Goal: Task Accomplishment & Management: Complete application form

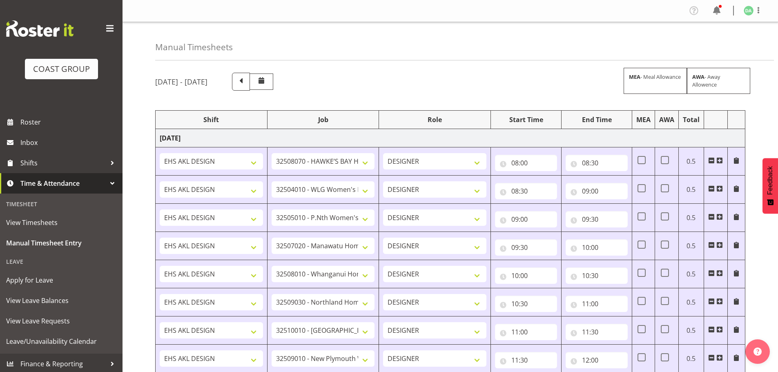
select select "9236"
select select "8457"
select select "8458"
select select "8727"
select select "8786"
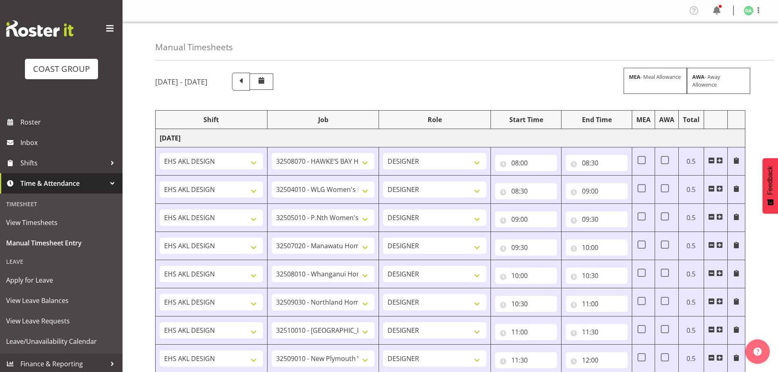
select select "9082"
select select "9023"
select select "8934"
select select "9735"
select select "8513"
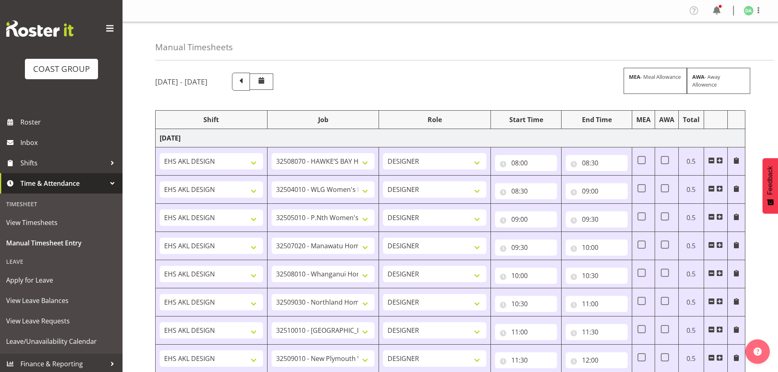
select select "10191"
select select "69"
select select "9410"
select select "8654"
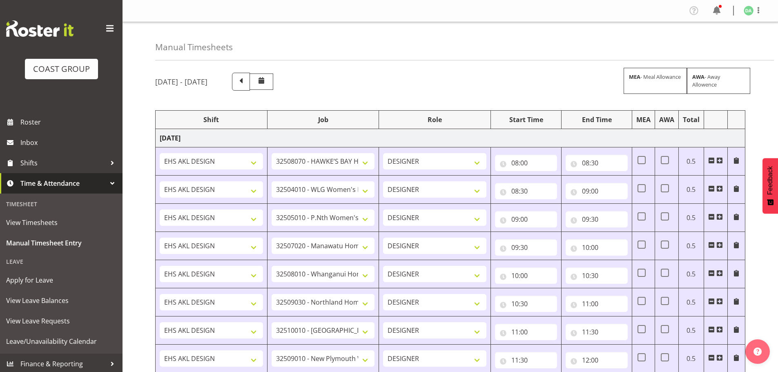
select select "9082"
select select "10417"
select select "9410"
select select "9239"
select select "69"
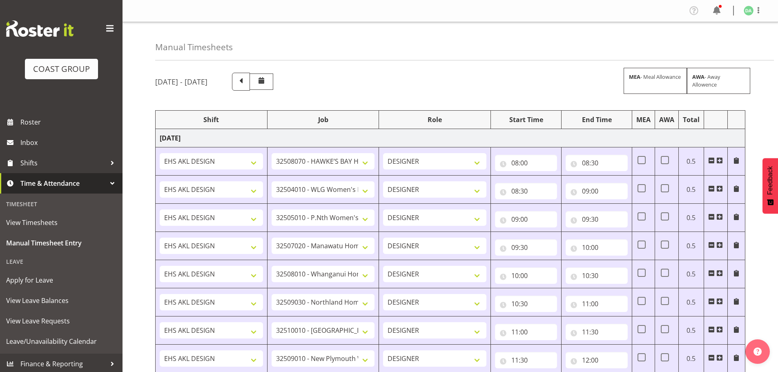
select select "38"
select select "9016"
select select "8934"
select select "9082"
select select "9630"
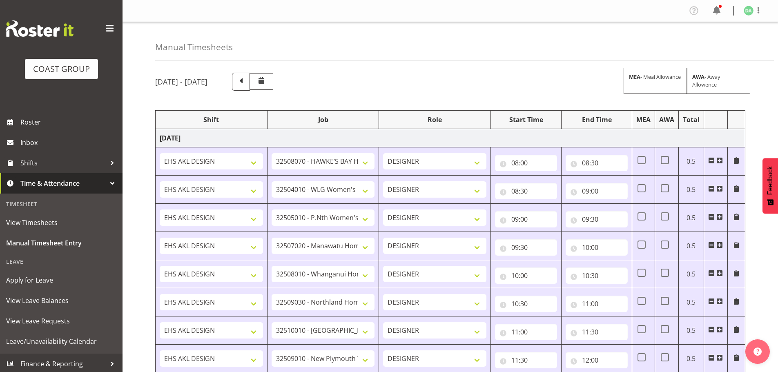
select select "8654"
select select "69"
select select "8654"
select select "9140"
select select "9735"
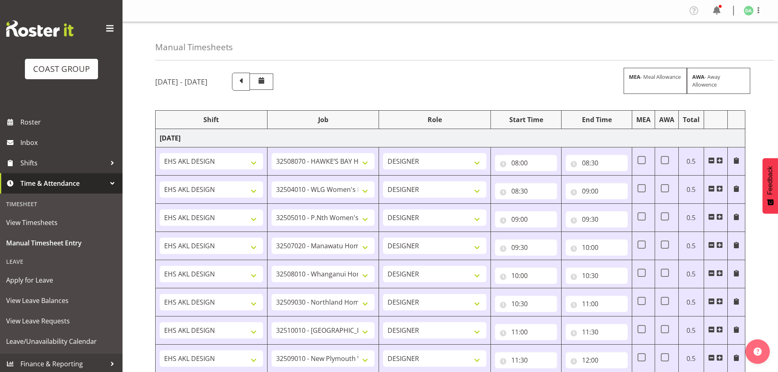
select select "9358"
select select "9168"
select select "8654"
select select "10269"
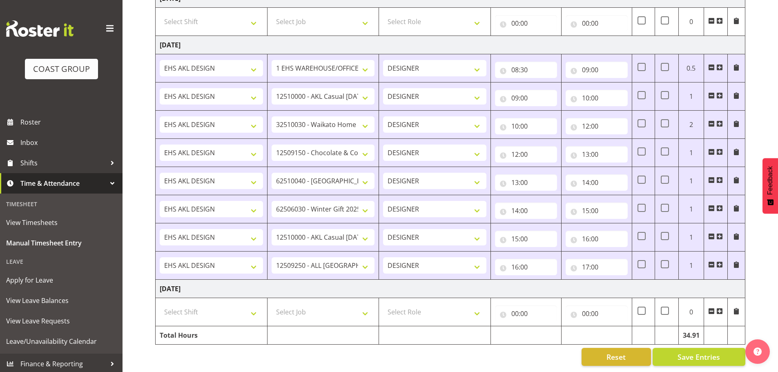
scroll to position [951, 0]
click at [226, 298] on td "Select Shift EHS AKL DESIGN" at bounding box center [212, 312] width 112 height 28
click at [226, 304] on select "Select Shift EHS AKL DESIGN" at bounding box center [211, 312] width 103 height 16
select select "1321"
click at [160, 304] on select "Select Shift EHS AKL DESIGN" at bounding box center [211, 312] width 103 height 16
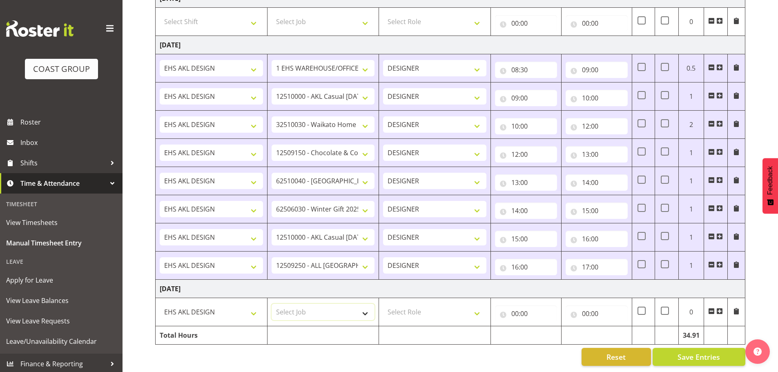
click at [340, 304] on select "Select Job 1 Carlton Events 1 [PERSON_NAME][GEOGRAPHIC_DATA] 1 [PERSON_NAME][GE…" at bounding box center [322, 312] width 103 height 16
click at [327, 304] on select "Select Job 1 Carlton Events 1 [PERSON_NAME][GEOGRAPHIC_DATA] 1 [PERSON_NAME][GE…" at bounding box center [322, 312] width 103 height 16
click at [316, 309] on select "1 Carlton Events 1 [PERSON_NAME] 1 [PERSON_NAME][GEOGRAPHIC_DATA] 1 EHS WAREHOU…" at bounding box center [322, 312] width 103 height 16
select select "10489"
click at [271, 304] on select "1 Carlton Events 1 [PERSON_NAME] 1 [PERSON_NAME][GEOGRAPHIC_DATA] 1 EHS WAREHOU…" at bounding box center [322, 312] width 103 height 16
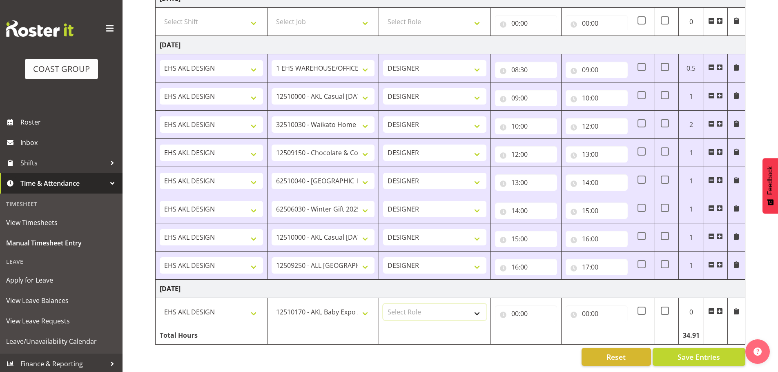
click at [420, 304] on select "Select Role DESIGNER Designer" at bounding box center [434, 312] width 103 height 16
select select "215"
click at [383, 304] on select "Select Role DESIGNER Designer" at bounding box center [434, 312] width 103 height 16
click at [491, 312] on td "00:00 00 01 02 03 04 05 06 07 08 09 10 11 12 13 14 15 16 17 18 19 20 21 22 23 :…" at bounding box center [526, 312] width 71 height 28
click at [523, 313] on input "00:00" at bounding box center [526, 313] width 62 height 16
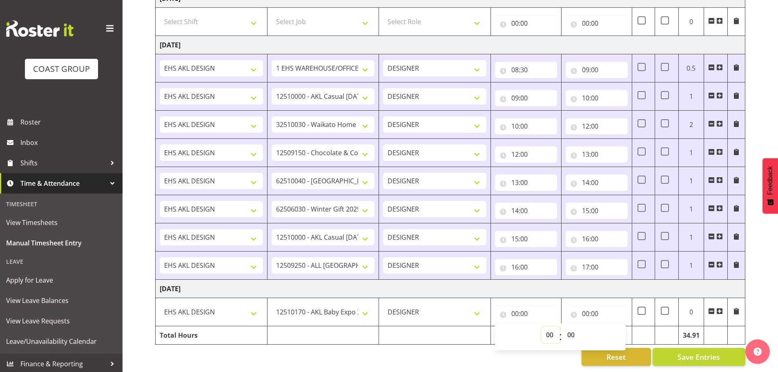
click at [551, 329] on select "00 01 02 03 04 05 06 07 08 09 10 11 12 13 14 15 16 17 18 19 20 21 22 23" at bounding box center [550, 335] width 18 height 16
select select "7"
click at [541, 327] on select "00 01 02 03 04 05 06 07 08 09 10 11 12 13 14 15 16 17 18 19 20 21 22 23" at bounding box center [550, 335] width 18 height 16
type input "07:00"
click at [573, 327] on select "00 01 02 03 04 05 06 07 08 09 10 11 12 13 14 15 16 17 18 19 20 21 22 23 24 25 2…" at bounding box center [571, 335] width 18 height 16
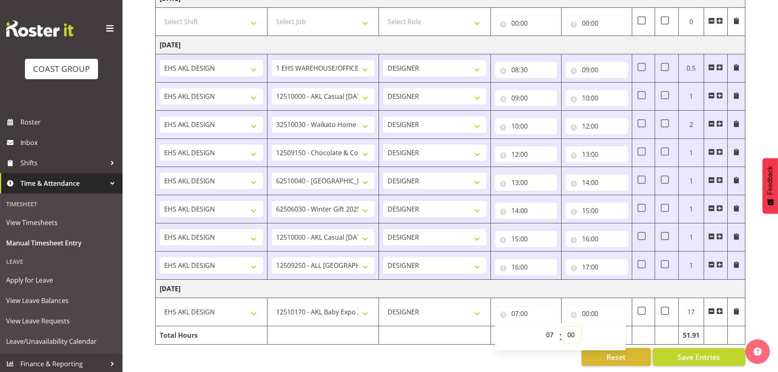
select select "30"
click at [562, 327] on select "00 01 02 03 04 05 06 07 08 09 10 11 12 13 14 15 16 17 18 19 20 21 22 23 24 25 2…" at bounding box center [571, 335] width 18 height 16
type input "07:30"
click at [600, 309] on input "00:00" at bounding box center [596, 313] width 62 height 16
click at [624, 327] on select "00 01 02 03 04 05 06 07 08 09 10 11 12 13 14 15 16 17 18 19 20 21 22 23" at bounding box center [621, 335] width 18 height 16
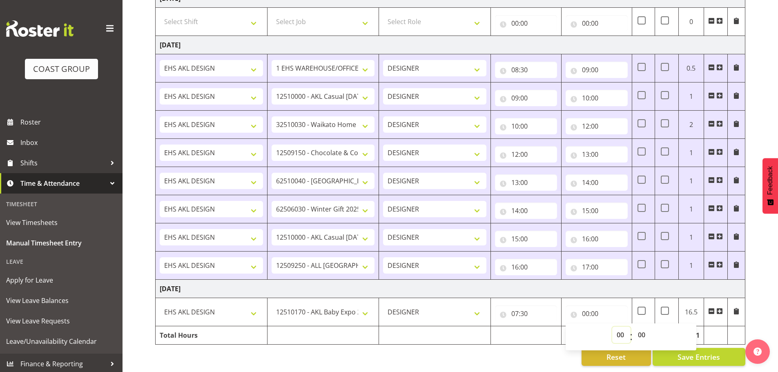
select select "8"
click at [612, 327] on select "00 01 02 03 04 05 06 07 08 09 10 11 12 13 14 15 16 17 18 19 20 21 22 23" at bounding box center [621, 335] width 18 height 16
type input "08:00"
click at [718, 308] on span at bounding box center [719, 311] width 7 height 7
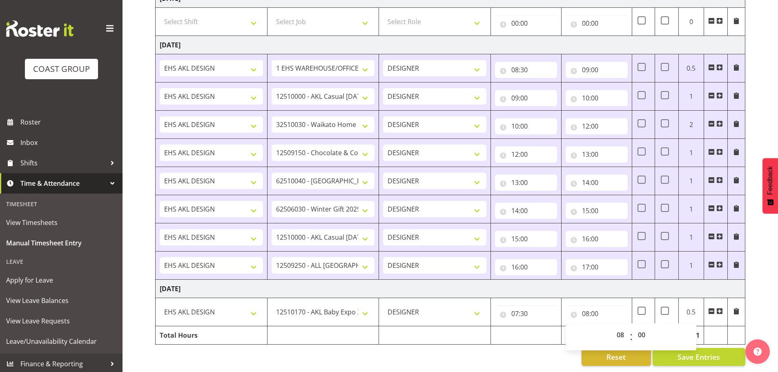
click at [718, 308] on span at bounding box center [719, 311] width 7 height 7
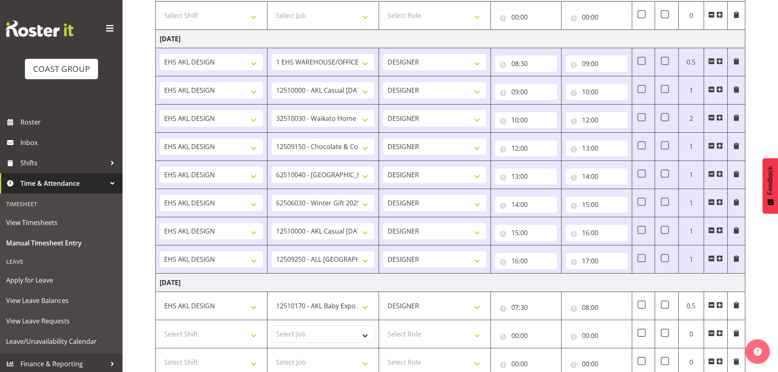
click at [321, 336] on select "Select Job 1 Carlton Events 1 [PERSON_NAME][GEOGRAPHIC_DATA] 1 [PERSON_NAME][GE…" at bounding box center [322, 334] width 103 height 16
select select "10237"
click at [271, 326] on select "Select Job 1 Carlton Events 1 [PERSON_NAME][GEOGRAPHIC_DATA] 1 [PERSON_NAME][GE…" at bounding box center [322, 334] width 103 height 16
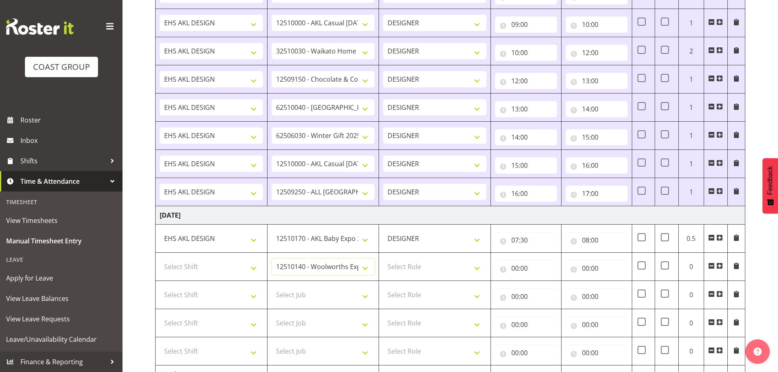
scroll to position [1064, 0]
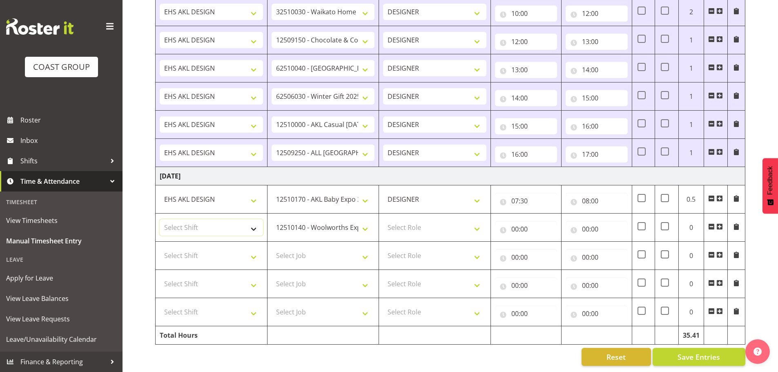
click at [201, 220] on select "Select Shift EHS AKL DESIGN" at bounding box center [211, 227] width 103 height 16
click at [211, 235] on td "Select Shift EHS AKL DESIGN" at bounding box center [212, 227] width 112 height 28
click at [221, 220] on select "Select Shift EHS AKL DESIGN" at bounding box center [211, 227] width 103 height 16
click at [224, 227] on select "Select Shift EHS AKL DESIGN" at bounding box center [211, 227] width 103 height 16
click at [232, 224] on select "Select Shift EHS AKL DESIGN" at bounding box center [211, 227] width 103 height 16
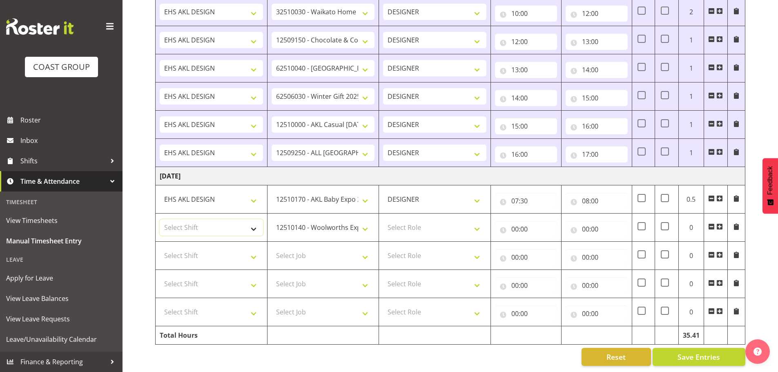
select select "1321"
click at [160, 219] on select "Select Shift EHS AKL DESIGN" at bounding box center [211, 227] width 103 height 16
click at [444, 232] on td "Select Role DESIGNER Designer" at bounding box center [435, 227] width 112 height 28
click at [445, 225] on select "Select Role DESIGNER Designer" at bounding box center [434, 227] width 103 height 16
select select "215"
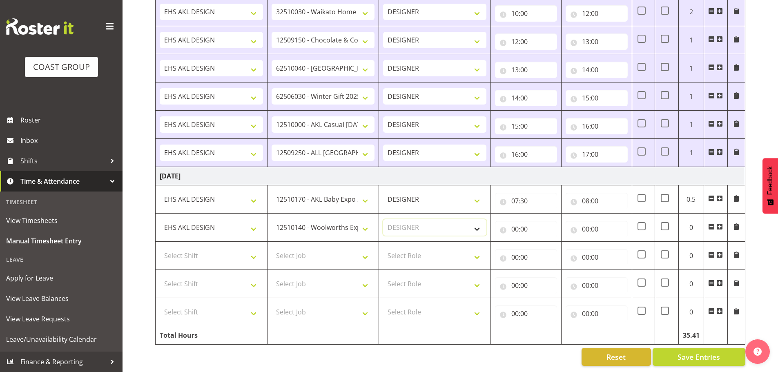
click at [383, 219] on select "Select Role DESIGNER Designer" at bounding box center [434, 227] width 103 height 16
click at [537, 226] on input "00:00" at bounding box center [526, 229] width 62 height 16
click at [546, 242] on select "00 01 02 03 04 05 06 07 08 09 10 11 12 13 14 15 16 17 18 19 20 21 22 23" at bounding box center [550, 250] width 18 height 16
select select "8"
click at [541, 242] on select "00 01 02 03 04 05 06 07 08 09 10 11 12 13 14 15 16 17 18 19 20 21 22 23" at bounding box center [550, 250] width 18 height 16
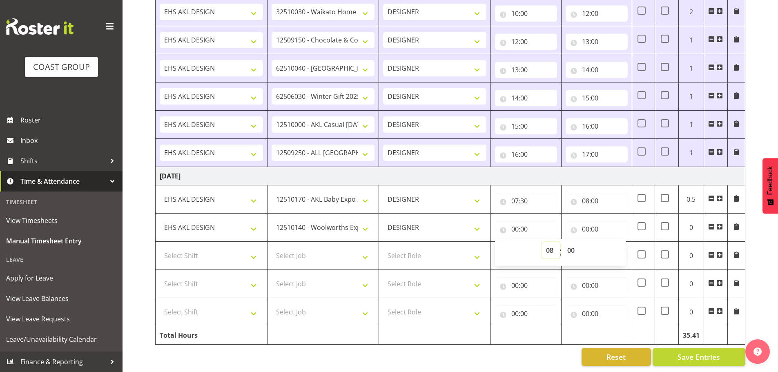
type input "08:00"
click at [592, 221] on input "00:00" at bounding box center [596, 229] width 62 height 16
click at [633, 242] on div "00 01 02 03 04 05 06 07 08 09 10 11 12 13 14 15 16 17 18 19 20 21 22 23 24 25 2…" at bounding box center [641, 252] width 18 height 20
click at [622, 242] on select "00 01 02 03 04 05 06 07 08 09 10 11 12 13 14 15 16 17 18 19 20 21 22 23" at bounding box center [621, 250] width 18 height 16
select select "9"
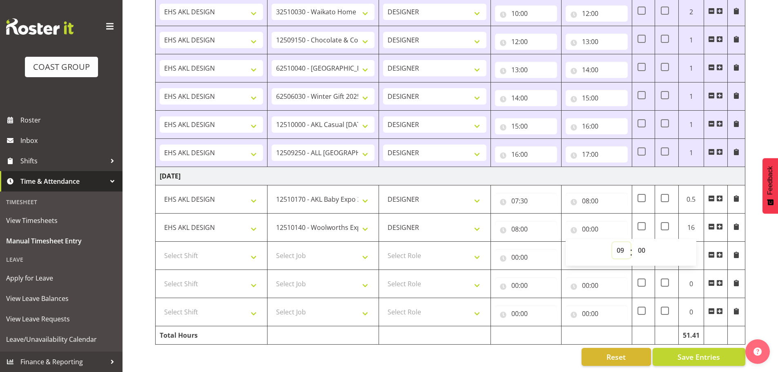
click at [612, 242] on select "00 01 02 03 04 05 06 07 08 09 10 11 12 13 14 15 16 17 18 19 20 21 22 23" at bounding box center [621, 250] width 18 height 16
type input "09:00"
click at [302, 252] on select "Select Job 1 Carlton Events 1 [PERSON_NAME][GEOGRAPHIC_DATA] 1 [PERSON_NAME][GE…" at bounding box center [322, 255] width 103 height 16
select select "10269"
click at [271, 247] on select "Select Job 1 Carlton Events 1 [PERSON_NAME][GEOGRAPHIC_DATA] 1 [PERSON_NAME][GE…" at bounding box center [322, 255] width 103 height 16
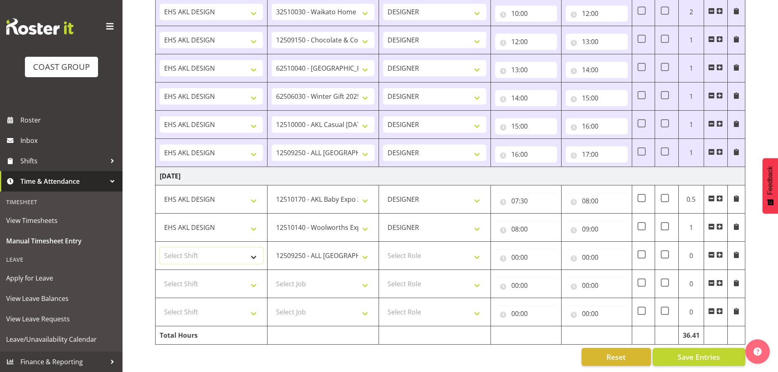
drag, startPoint x: 242, startPoint y: 252, endPoint x: 240, endPoint y: 257, distance: 5.4
click at [242, 252] on select "Select Shift EHS AKL DESIGN" at bounding box center [211, 255] width 103 height 16
select select "1321"
click at [160, 247] on select "Select Shift EHS AKL DESIGN" at bounding box center [211, 255] width 103 height 16
drag, startPoint x: 437, startPoint y: 245, endPoint x: 437, endPoint y: 251, distance: 5.7
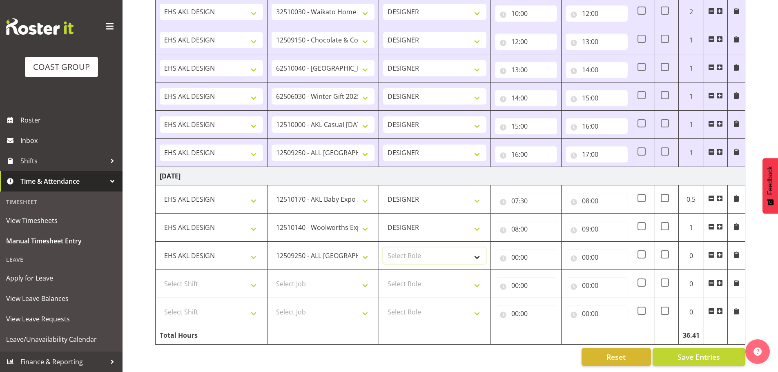
click at [437, 247] on select "Select Role DESIGNER Designer" at bounding box center [434, 255] width 103 height 16
select select "215"
click at [383, 247] on select "Select Role DESIGNER Designer" at bounding box center [434, 255] width 103 height 16
click at [502, 252] on input "00:00" at bounding box center [526, 257] width 62 height 16
click at [549, 270] on select "00 01 02 03 04 05 06 07 08 09 10 11 12 13 14 15 16 17 18 19 20 21 22 23" at bounding box center [550, 278] width 18 height 16
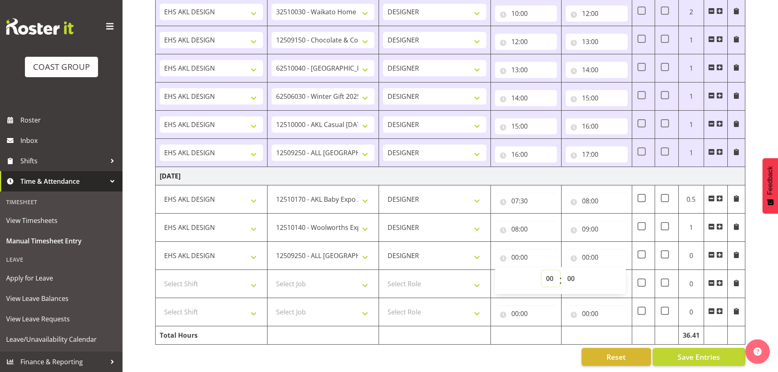
select select "9"
click at [541, 270] on select "00 01 02 03 04 05 06 07 08 09 10 11 12 13 14 15 16 17 18 19 20 21 22 23" at bounding box center [550, 278] width 18 height 16
type input "09:00"
click at [585, 249] on input "00:00" at bounding box center [596, 257] width 62 height 16
click at [617, 274] on select "00 01 02 03 04 05 06 07 08 09 10 11 12 13 14 15 16 17 18 19 20 21 22 23" at bounding box center [621, 278] width 18 height 16
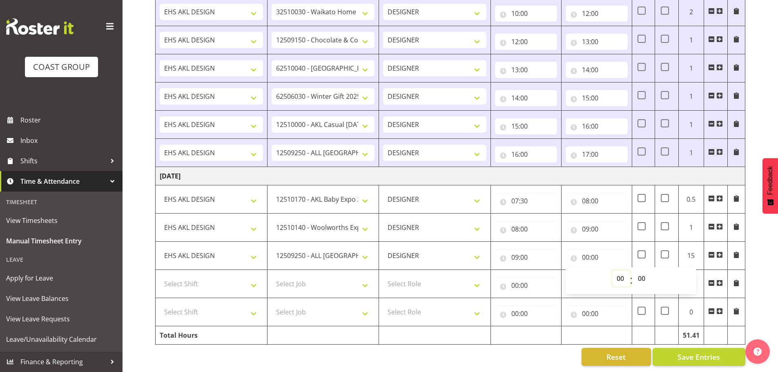
select select "10"
click at [612, 270] on select "00 01 02 03 04 05 06 07 08 09 10 11 12 13 14 15 16 17 18 19 20 21 22 23" at bounding box center [621, 278] width 18 height 16
type input "10:00"
click at [311, 278] on select "Select Job 1 Carlton Events 1 [PERSON_NAME][GEOGRAPHIC_DATA] 1 [PERSON_NAME][GE…" at bounding box center [322, 284] width 103 height 16
select select "9421"
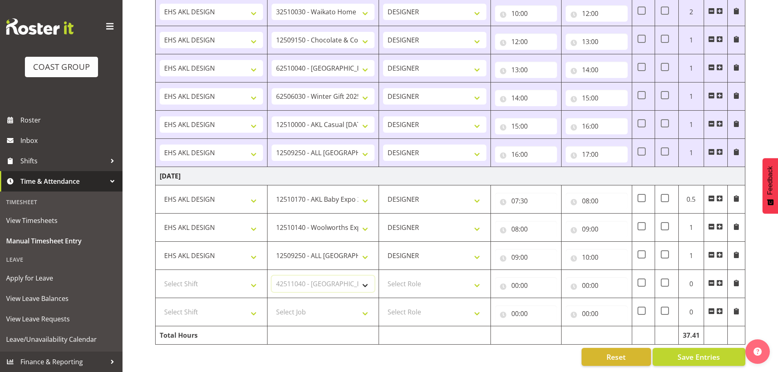
click at [271, 276] on select "Select Job 1 Carlton Events 1 [PERSON_NAME][GEOGRAPHIC_DATA] 1 [PERSON_NAME][GE…" at bounding box center [322, 284] width 103 height 16
drag, startPoint x: 223, startPoint y: 273, endPoint x: 226, endPoint y: 284, distance: 11.3
click at [223, 276] on select "Select Shift EHS AKL DESIGN" at bounding box center [211, 284] width 103 height 16
select select "1321"
click at [160, 276] on select "Select Shift EHS AKL DESIGN" at bounding box center [211, 284] width 103 height 16
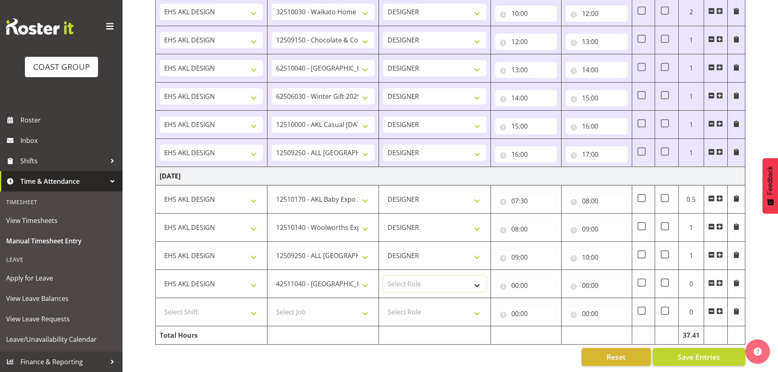
click at [437, 282] on select "Select Role DESIGNER Designer" at bounding box center [434, 284] width 103 height 16
select select "215"
click at [383, 276] on select "Select Role DESIGNER Designer" at bounding box center [434, 284] width 103 height 16
click at [508, 285] on input "00:00" at bounding box center [526, 285] width 62 height 16
click at [559, 308] on span ":" at bounding box center [560, 308] width 3 height 20
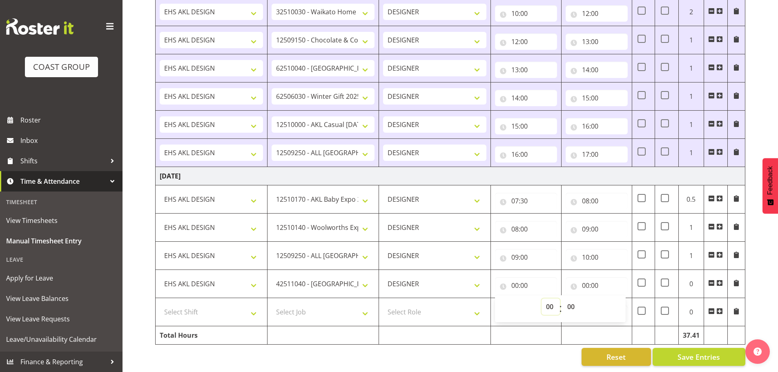
click at [552, 298] on select "00 01 02 03 04 05 06 07 08 09 10 11 12 13 14 15 16 17 18 19 20 21 22 23" at bounding box center [550, 306] width 18 height 16
select select "10"
click at [541, 298] on select "00 01 02 03 04 05 06 07 08 09 10 11 12 13 14 15 16 17 18 19 20 21 22 23" at bounding box center [550, 306] width 18 height 16
type input "10:00"
click at [582, 281] on input "00:00" at bounding box center [596, 285] width 62 height 16
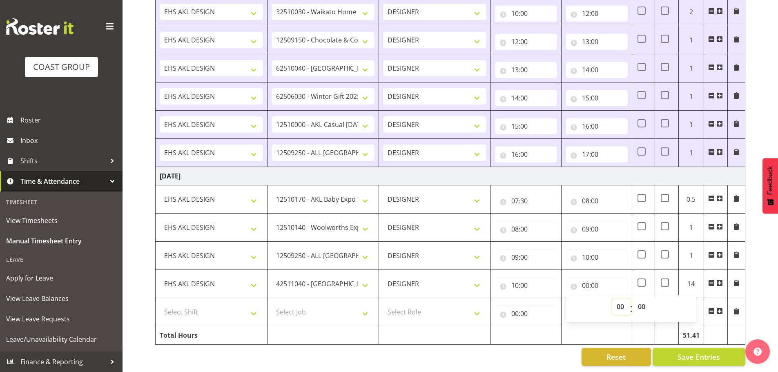
click at [620, 298] on select "00 01 02 03 04 05 06 07 08 09 10 11 12 13 14 15 16 17 18 19 20 21 22 23" at bounding box center [621, 306] width 18 height 16
select select "10"
click at [612, 298] on select "00 01 02 03 04 05 06 07 08 09 10 11 12 13 14 15 16 17 18 19 20 21 22 23" at bounding box center [621, 306] width 18 height 16
type input "10:00"
click at [639, 298] on select "00 01 02 03 04 05 06 07 08 09 10 11 12 13 14 15 16 17 18 19 20 21 22 23 24 25 2…" at bounding box center [642, 306] width 18 height 16
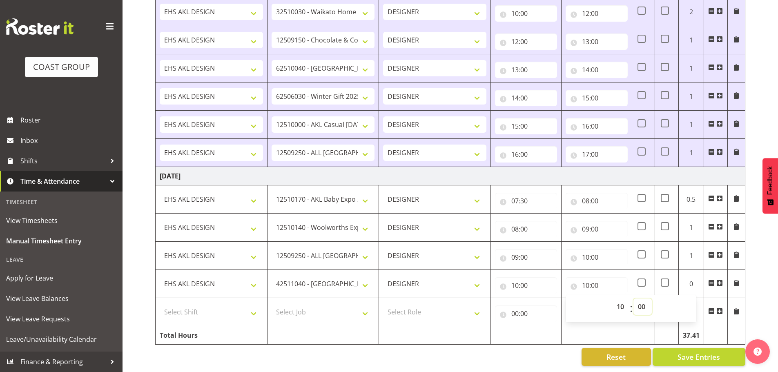
select select "30"
click at [633, 298] on select "00 01 02 03 04 05 06 07 08 09 10 11 12 13 14 15 16 17 18 19 20 21 22 23 24 25 2…" at bounding box center [642, 306] width 18 height 16
type input "10:30"
click at [308, 304] on select "Select Job 1 Carlton Events 1 [PERSON_NAME][GEOGRAPHIC_DATA] 1 [PERSON_NAME][GE…" at bounding box center [322, 312] width 103 height 16
click at [271, 304] on select "Select Job 1 Carlton Events 1 [PERSON_NAME][GEOGRAPHIC_DATA] 1 [PERSON_NAME][GE…" at bounding box center [322, 312] width 103 height 16
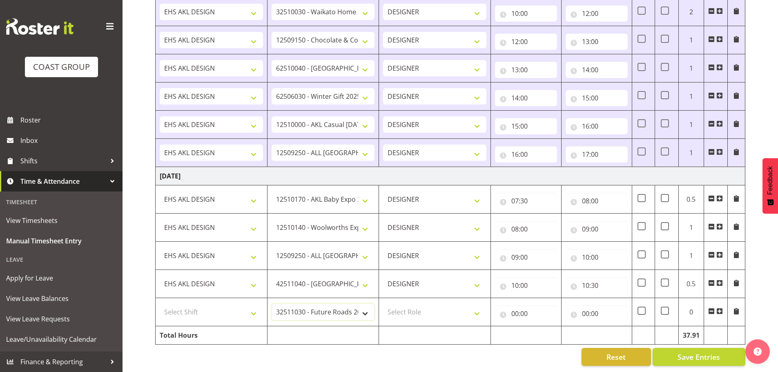
click at [307, 306] on select "1 Carlton Events 1 [PERSON_NAME] 1 [PERSON_NAME][GEOGRAPHIC_DATA] 1 EHS WAREHOU…" at bounding box center [322, 312] width 103 height 16
select select "9140"
click at [271, 304] on select "1 Carlton Events 1 [PERSON_NAME] 1 [PERSON_NAME][GEOGRAPHIC_DATA] 1 EHS WAREHOU…" at bounding box center [322, 312] width 103 height 16
drag, startPoint x: 236, startPoint y: 311, endPoint x: 235, endPoint y: 317, distance: 5.4
click at [236, 311] on select "Select Shift EHS AKL DESIGN" at bounding box center [211, 312] width 103 height 16
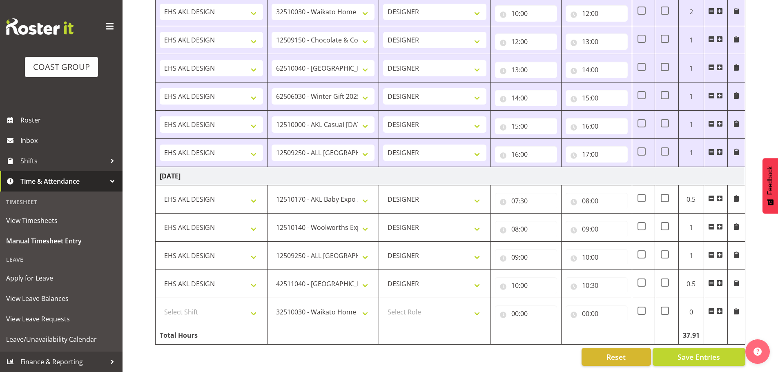
click at [235, 326] on td "Total Hours" at bounding box center [212, 335] width 112 height 18
click at [237, 314] on select "Select Shift EHS AKL DESIGN" at bounding box center [211, 312] width 103 height 16
select select "1321"
click at [160, 304] on select "Select Shift EHS AKL DESIGN" at bounding box center [211, 312] width 103 height 16
click at [461, 309] on select "Select Role DESIGNER Designer" at bounding box center [434, 312] width 103 height 16
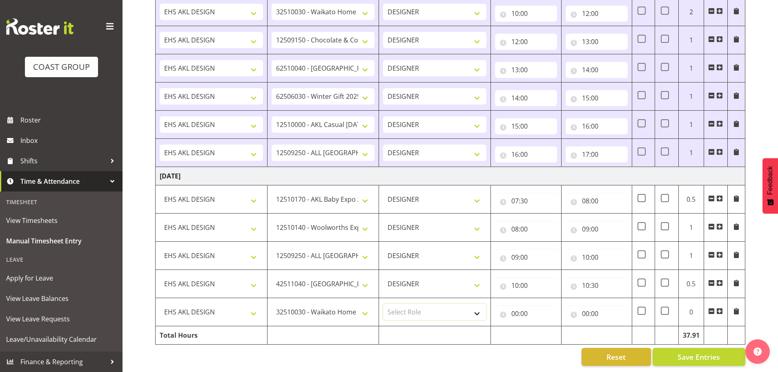
select select "215"
click at [383, 304] on select "Select Role DESIGNER Designer" at bounding box center [434, 312] width 103 height 16
click at [512, 312] on input "00:00" at bounding box center [526, 313] width 62 height 16
click at [549, 328] on select "00 01 02 03 04 05 06 07 08 09 10 11 12 13 14 15 16 17 18 19 20 21 22 23" at bounding box center [550, 335] width 18 height 16
select select "10"
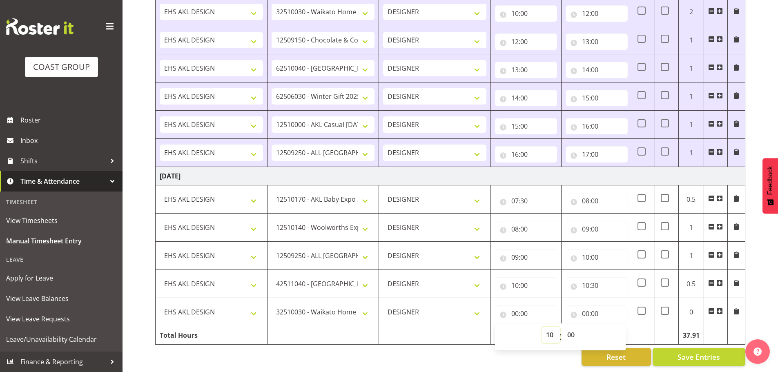
click at [541, 327] on select "00 01 02 03 04 05 06 07 08 09 10 11 12 13 14 15 16 17 18 19 20 21 22 23" at bounding box center [550, 335] width 18 height 16
type input "10:00"
click at [566, 327] on select "00 01 02 03 04 05 06 07 08 09 10 11 12 13 14 15 16 17 18 19 20 21 22 23 24 25 2…" at bounding box center [571, 335] width 18 height 16
select select "30"
click at [562, 327] on select "00 01 02 03 04 05 06 07 08 09 10 11 12 13 14 15 16 17 18 19 20 21 22 23 24 25 2…" at bounding box center [571, 335] width 18 height 16
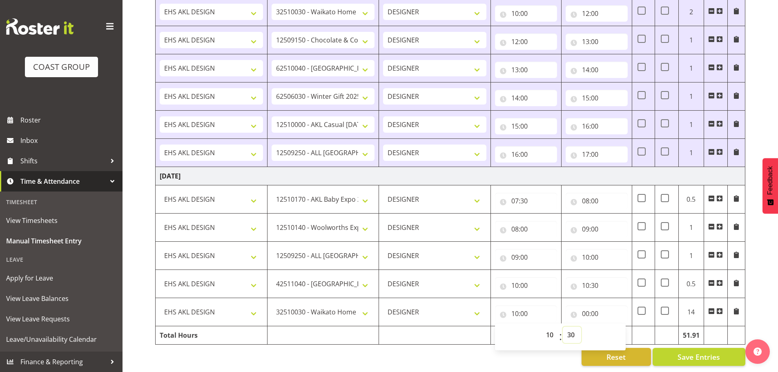
type input "10:30"
click at [592, 305] on input "00:00" at bounding box center [596, 313] width 62 height 16
click at [613, 327] on select "00 01 02 03 04 05 06 07 08 09 10 11 12 13 14 15 16 17 18 19 20 21 22 23" at bounding box center [621, 335] width 18 height 16
select select "11"
click at [612, 327] on select "00 01 02 03 04 05 06 07 08 09 10 11 12 13 14 15 16 17 18 19 20 21 22 23" at bounding box center [621, 335] width 18 height 16
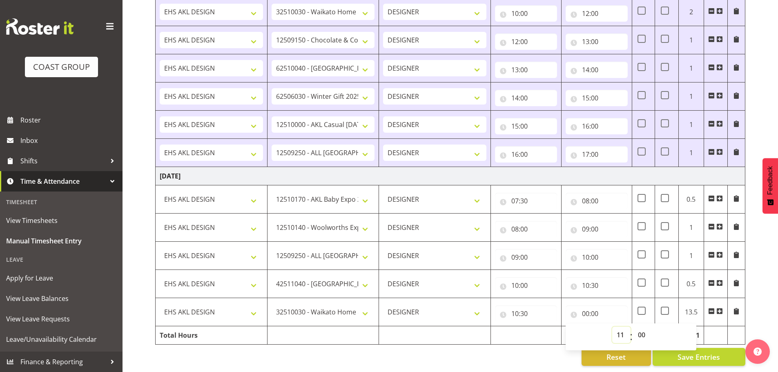
type input "11:00"
drag, startPoint x: 644, startPoint y: 330, endPoint x: 644, endPoint y: 326, distance: 4.5
click at [644, 330] on select "00 01 02 03 04 05 06 07 08 09 10 11 12 13 14 15 16 17 18 19 20 21 22 23 24 25 2…" at bounding box center [642, 335] width 18 height 16
select select "30"
click at [633, 327] on select "00 01 02 03 04 05 06 07 08 09 10 11 12 13 14 15 16 17 18 19 20 21 22 23 24 25 2…" at bounding box center [642, 335] width 18 height 16
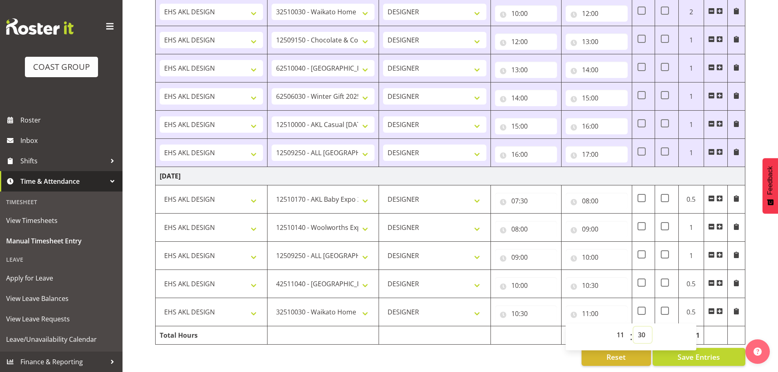
type input "11:30"
click at [719, 308] on span at bounding box center [719, 311] width 7 height 7
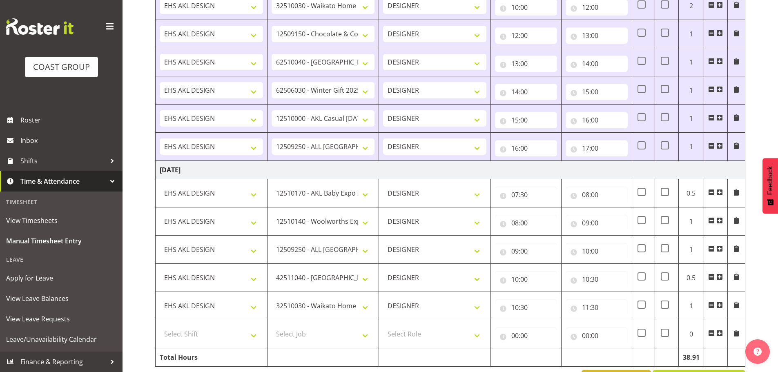
scroll to position [1092, 0]
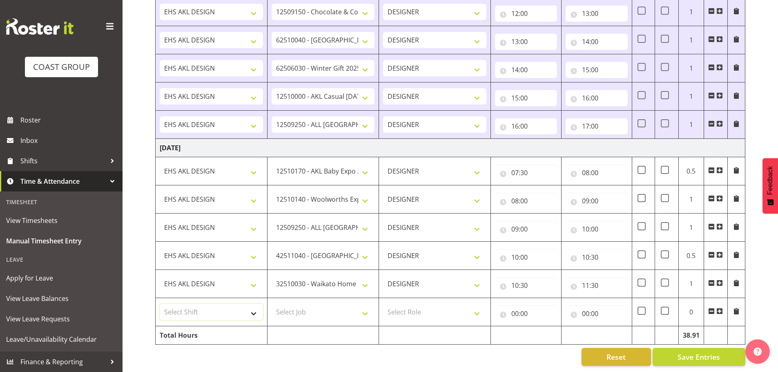
drag, startPoint x: 225, startPoint y: 299, endPoint x: 225, endPoint y: 303, distance: 4.1
click at [225, 304] on select "Select Shift EHS AKL DESIGN" at bounding box center [211, 312] width 103 height 16
select select "1321"
click at [160, 304] on select "Select Shift EHS AKL DESIGN" at bounding box center [211, 312] width 103 height 16
click at [302, 307] on select "Select Job 1 Carlton Events 1 [PERSON_NAME][GEOGRAPHIC_DATA] 1 [PERSON_NAME][GE…" at bounding box center [322, 312] width 103 height 16
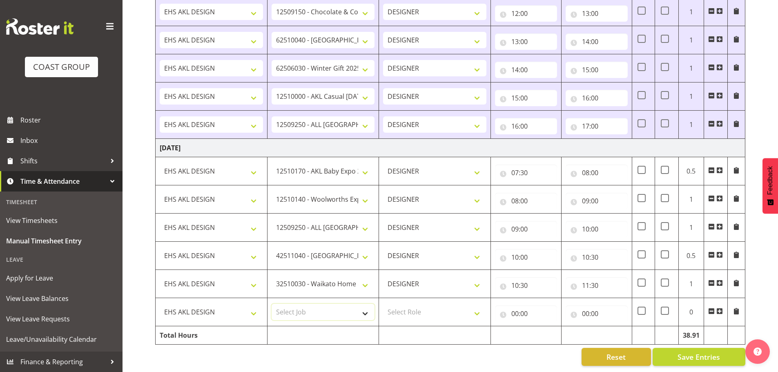
select select "8654"
click at [271, 304] on select "Select Job 1 Carlton Events 1 [PERSON_NAME][GEOGRAPHIC_DATA] 1 [PERSON_NAME][GE…" at bounding box center [322, 312] width 103 height 16
click at [402, 311] on select "Select Role DESIGNER Designer" at bounding box center [434, 312] width 103 height 16
select select "215"
click at [383, 304] on select "Select Role DESIGNER Designer" at bounding box center [434, 312] width 103 height 16
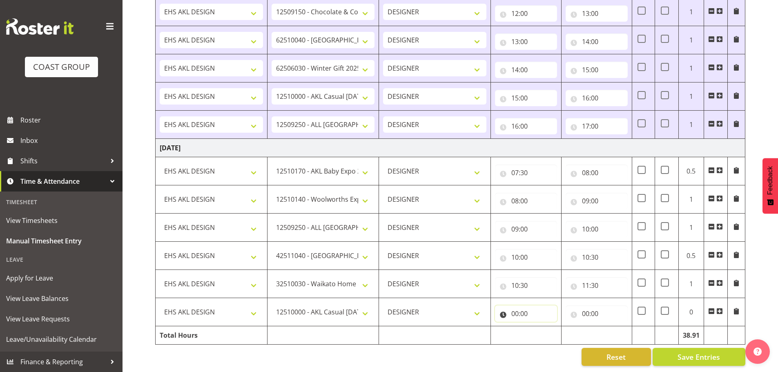
click at [517, 309] on input "00:00" at bounding box center [526, 313] width 62 height 16
click at [545, 327] on select "00 01 02 03 04 05 06 07 08 09 10 11 12 13 14 15 16 17 18 19 20 21 22 23" at bounding box center [550, 335] width 18 height 16
select select "11"
click at [541, 327] on select "00 01 02 03 04 05 06 07 08 09 10 11 12 13 14 15 16 17 18 19 20 21 22 23" at bounding box center [550, 335] width 18 height 16
type input "11:00"
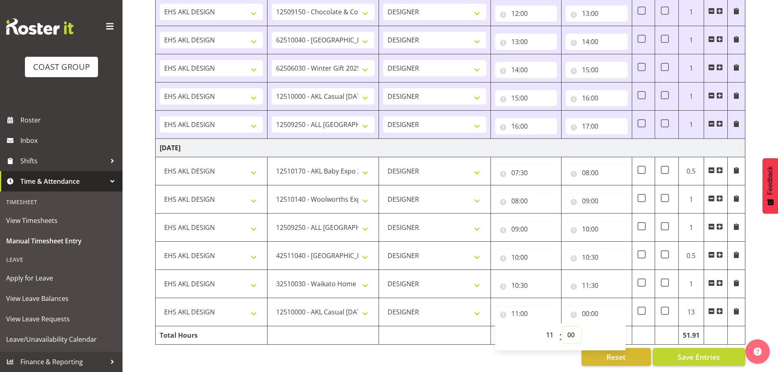
click at [571, 327] on select "00 01 02 03 04 05 06 07 08 09 10 11 12 13 14 15 16 17 18 19 20 21 22 23 24 25 2…" at bounding box center [571, 335] width 18 height 16
select select "30"
click at [562, 327] on select "00 01 02 03 04 05 06 07 08 09 10 11 12 13 14 15 16 17 18 19 20 21 22 23 24 25 2…" at bounding box center [571, 335] width 18 height 16
type input "11:30"
click at [602, 307] on input "00:00" at bounding box center [596, 313] width 62 height 16
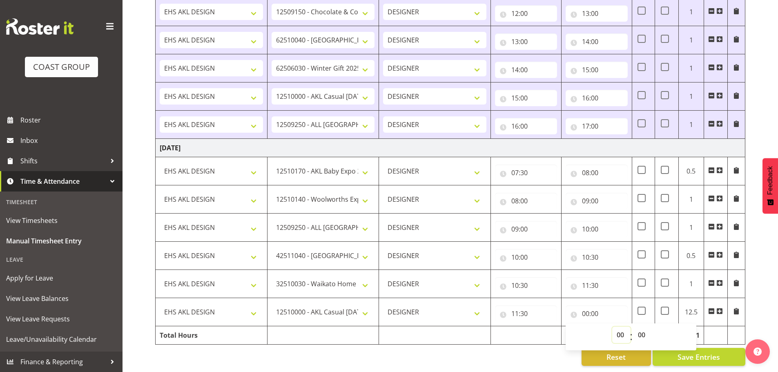
click at [614, 327] on select "00 01 02 03 04 05 06 07 08 09 10 11 12 13 14 15 16 17 18 19 20 21 22 23" at bounding box center [621, 335] width 18 height 16
select select "14"
click at [612, 327] on select "00 01 02 03 04 05 06 07 08 09 10 11 12 13 14 15 16 17 18 19 20 21 22 23" at bounding box center [621, 335] width 18 height 16
type input "14:00"
click at [720, 308] on span at bounding box center [719, 311] width 7 height 7
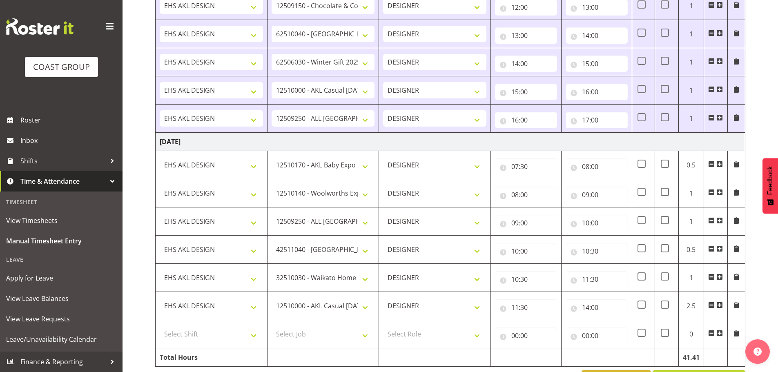
click at [205, 346] on td "Select Shift EHS AKL DESIGN" at bounding box center [212, 334] width 112 height 28
drag, startPoint x: 208, startPoint y: 337, endPoint x: 209, endPoint y: 342, distance: 5.0
click at [208, 336] on select "Select Shift EHS AKL DESIGN" at bounding box center [211, 334] width 103 height 16
select select "1321"
click at [160, 326] on select "Select Shift EHS AKL DESIGN" at bounding box center [211, 334] width 103 height 16
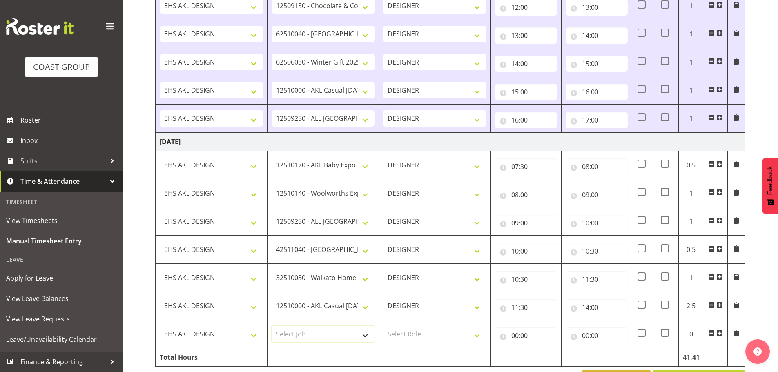
click at [312, 336] on select "Select Job 1 Carlton Events 1 [PERSON_NAME][GEOGRAPHIC_DATA] 1 [PERSON_NAME][GE…" at bounding box center [322, 334] width 103 height 16
select select "9140"
click at [271, 326] on select "Select Job 1 Carlton Events 1 [PERSON_NAME][GEOGRAPHIC_DATA] 1 [PERSON_NAME][GE…" at bounding box center [322, 334] width 103 height 16
click at [444, 330] on select "Select Role DESIGNER Designer" at bounding box center [434, 334] width 103 height 16
select select "215"
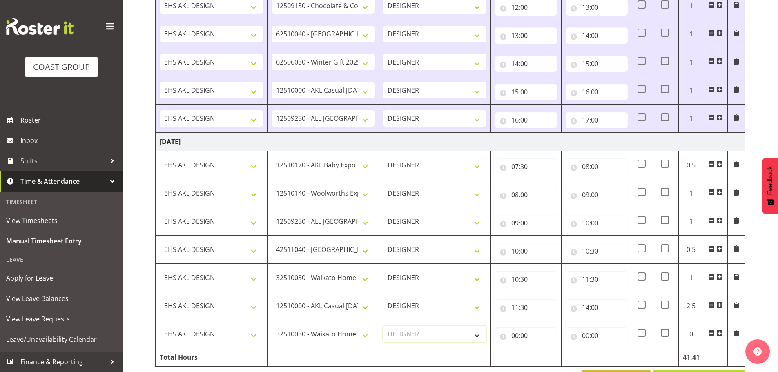
click at [383, 326] on select "Select Role DESIGNER Designer" at bounding box center [434, 334] width 103 height 16
click at [513, 338] on input "00:00" at bounding box center [526, 335] width 62 height 16
click at [548, 353] on select "00 01 02 03 04 05 06 07 08 09 10 11 12 13 14 15 16 17 18 19 20 21 22 23" at bounding box center [550, 357] width 18 height 16
select select "14"
click at [541, 349] on select "00 01 02 03 04 05 06 07 08 09 10 11 12 13 14 15 16 17 18 19 20 21 22 23" at bounding box center [550, 357] width 18 height 16
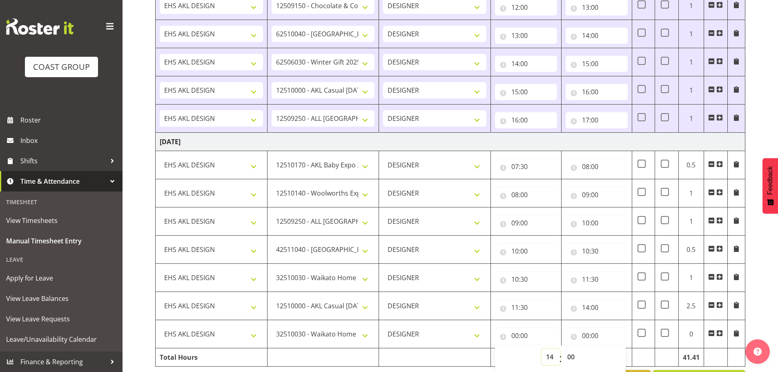
type input "14:00"
click at [587, 335] on input "00:00" at bounding box center [596, 335] width 62 height 16
click at [617, 352] on select "00 01 02 03 04 05 06 07 08 09 10 11 12 13 14 15 16 17 18 19 20 21 22 23" at bounding box center [621, 357] width 18 height 16
select select "15"
click at [612, 349] on select "00 01 02 03 04 05 06 07 08 09 10 11 12 13 14 15 16 17 18 19 20 21 22 23" at bounding box center [621, 357] width 18 height 16
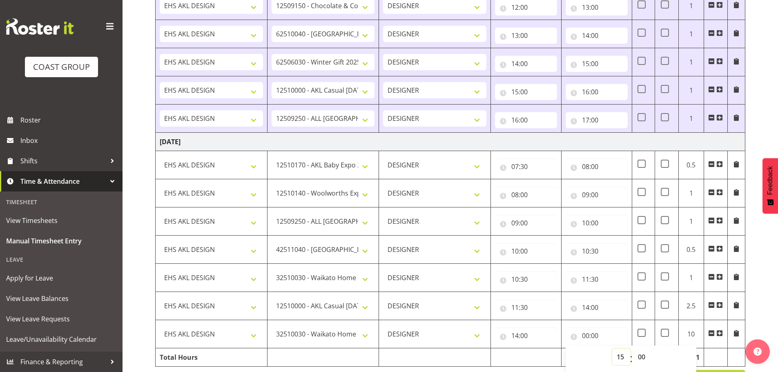
type input "15:00"
click at [722, 336] on span at bounding box center [719, 333] width 7 height 7
click at [718, 335] on span at bounding box center [719, 333] width 7 height 7
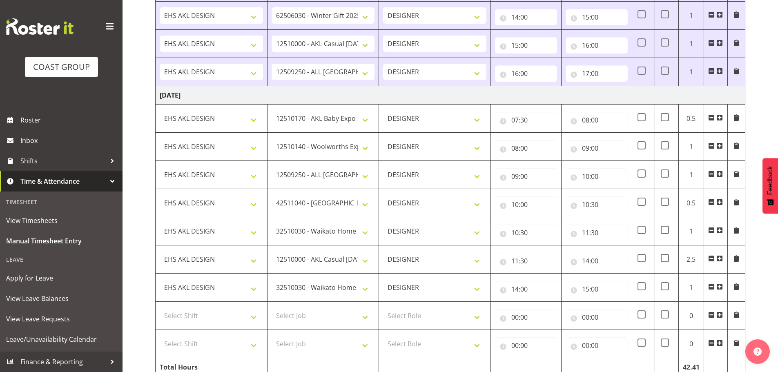
scroll to position [1177, 0]
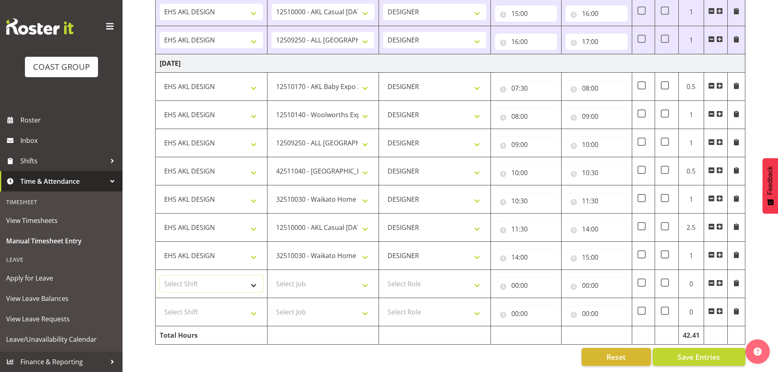
click at [204, 279] on select "Select Shift EHS AKL DESIGN" at bounding box center [211, 284] width 103 height 16
select select "1321"
click at [160, 276] on select "Select Shift EHS AKL DESIGN" at bounding box center [211, 284] width 103 height 16
click at [291, 279] on select "Select Job 1 Carlton Events 1 [PERSON_NAME][GEOGRAPHIC_DATA] 1 [PERSON_NAME][GE…" at bounding box center [322, 284] width 103 height 16
select select "10269"
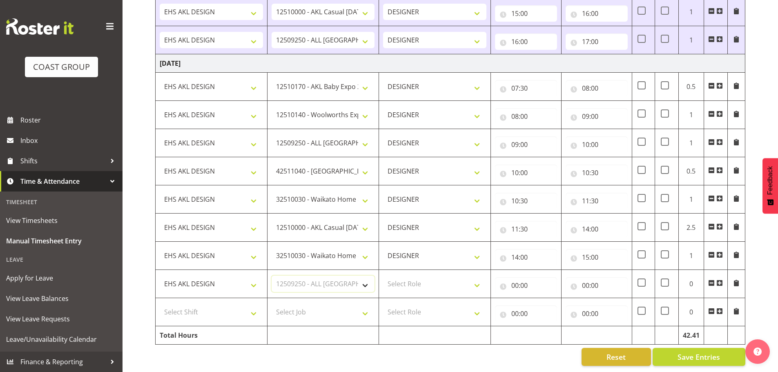
click at [271, 276] on select "Select Job 1 Carlton Events 1 [PERSON_NAME][GEOGRAPHIC_DATA] 1 [PERSON_NAME][GE…" at bounding box center [322, 284] width 103 height 16
click at [416, 278] on select "Select Role DESIGNER Designer" at bounding box center [434, 284] width 103 height 16
select select "215"
click at [383, 276] on select "Select Role DESIGNER Designer" at bounding box center [434, 284] width 103 height 16
click at [513, 277] on input "00:00" at bounding box center [526, 285] width 62 height 16
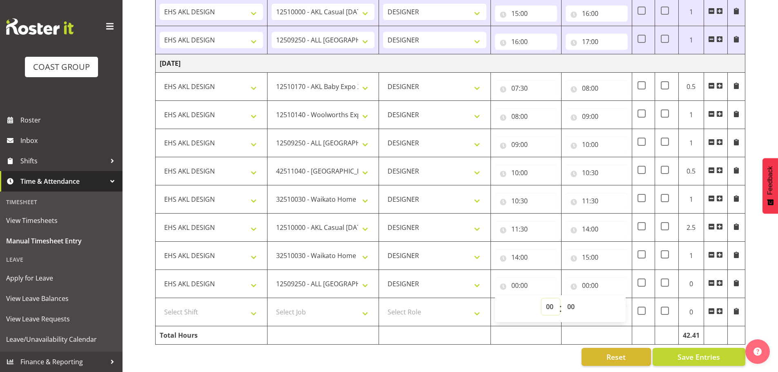
click at [546, 298] on select "00 01 02 03 04 05 06 07 08 09 10 11 12 13 14 15 16 17 18 19 20 21 22 23" at bounding box center [550, 306] width 18 height 16
select select "15"
click at [541, 298] on select "00 01 02 03 04 05 06 07 08 09 10 11 12 13 14 15 16 17 18 19 20 21 22 23" at bounding box center [550, 306] width 18 height 16
type input "15:00"
drag, startPoint x: 599, startPoint y: 278, endPoint x: 604, endPoint y: 282, distance: 6.1
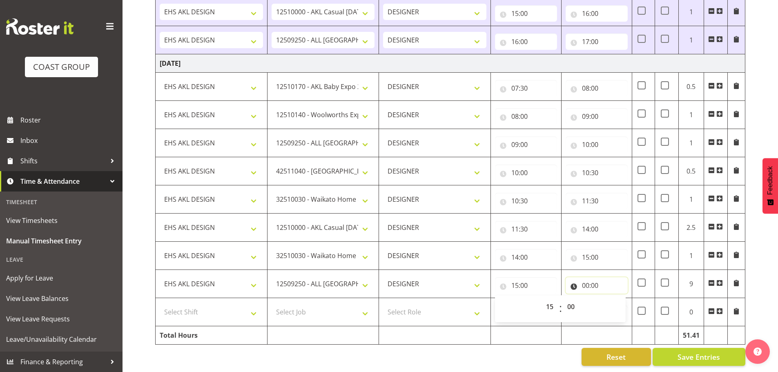
click at [600, 278] on input "00:00" at bounding box center [596, 285] width 62 height 16
click at [618, 299] on select "00 01 02 03 04 05 06 07 08 09 10 11 12 13 14 15 16 17 18 19 20 21 22 23" at bounding box center [621, 306] width 18 height 16
select select "16"
click at [612, 298] on select "00 01 02 03 04 05 06 07 08 09 10 11 12 13 14 15 16 17 18 19 20 21 22 23" at bounding box center [621, 306] width 18 height 16
type input "16:00"
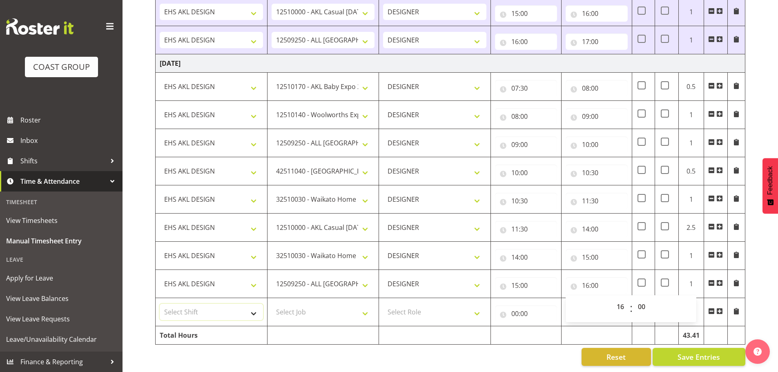
click at [207, 304] on select "Select Shift EHS AKL DESIGN" at bounding box center [211, 312] width 103 height 16
select select "1321"
click at [160, 304] on select "Select Shift EHS AKL DESIGN" at bounding box center [211, 312] width 103 height 16
click at [311, 306] on select "Select Job 1 Carlton Events 1 [PERSON_NAME][GEOGRAPHIC_DATA] 1 [PERSON_NAME][GE…" at bounding box center [322, 312] width 103 height 16
click at [271, 304] on select "Select Job 1 Carlton Events 1 [PERSON_NAME][GEOGRAPHIC_DATA] 1 [PERSON_NAME][GE…" at bounding box center [322, 312] width 103 height 16
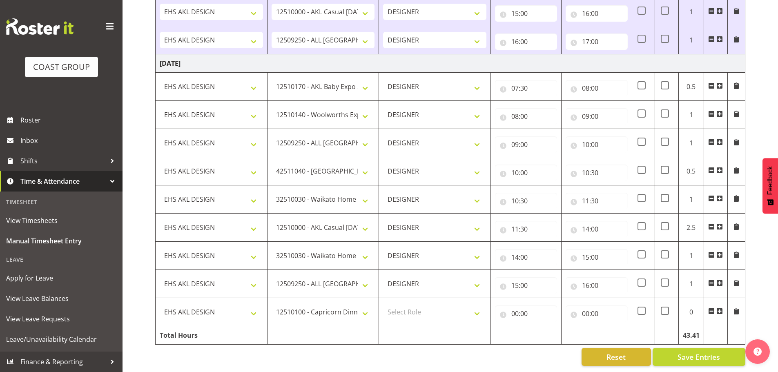
click at [346, 289] on td "1 Carlton Events 1 [PERSON_NAME] 1 [PERSON_NAME][GEOGRAPHIC_DATA] 1 EHS WAREHOU…" at bounding box center [323, 284] width 112 height 28
click at [339, 304] on select "1 Carlton Events 1 [PERSON_NAME] 1 [PERSON_NAME][GEOGRAPHIC_DATA] 1 EHS WAREHOU…" at bounding box center [322, 312] width 103 height 16
select select "8654"
click at [271, 304] on select "1 Carlton Events 1 [PERSON_NAME] 1 [PERSON_NAME][GEOGRAPHIC_DATA] 1 EHS WAREHOU…" at bounding box center [322, 312] width 103 height 16
click at [415, 305] on select "Select Role DESIGNER Designer" at bounding box center [434, 312] width 103 height 16
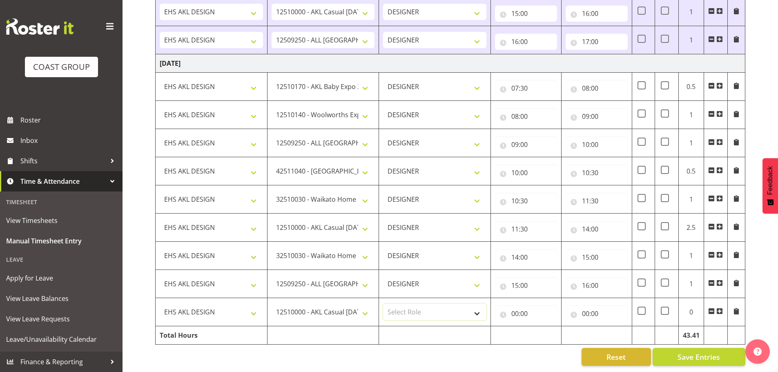
select select "215"
click at [383, 304] on select "Select Role DESIGNER Designer" at bounding box center [434, 312] width 103 height 16
click at [532, 311] on input "00:00" at bounding box center [526, 313] width 62 height 16
click at [545, 327] on select "00 01 02 03 04 05 06 07 08 09 10 11 12 13 14 15 16 17 18 19 20 21 22 23" at bounding box center [550, 335] width 18 height 16
select select "16"
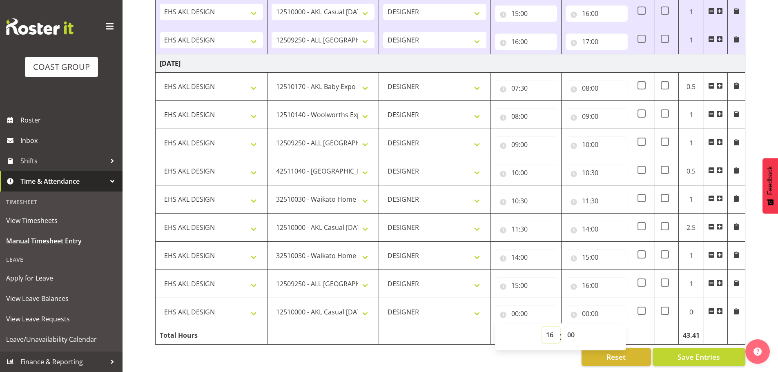
click at [541, 327] on select "00 01 02 03 04 05 06 07 08 09 10 11 12 13 14 15 16 17 18 19 20 21 22 23" at bounding box center [550, 335] width 18 height 16
type input "16:00"
click at [578, 305] on input "00:00" at bounding box center [596, 313] width 62 height 16
click at [616, 327] on select "00 01 02 03 04 05 06 07 08 09 10 11 12 13 14 15 16 17 18 19 20 21 22 23" at bounding box center [621, 335] width 18 height 16
select select "16"
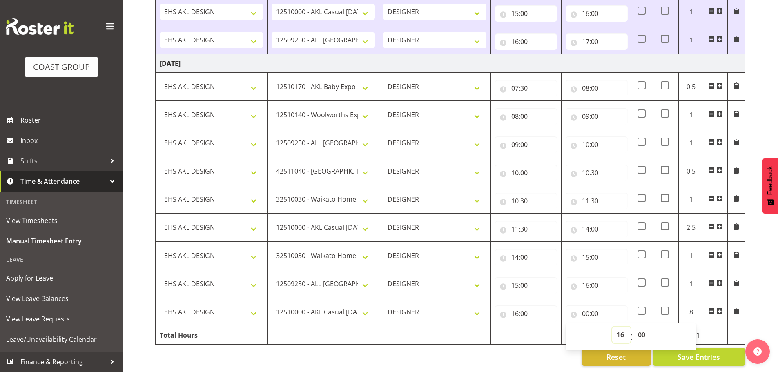
click at [612, 327] on select "00 01 02 03 04 05 06 07 08 09 10 11 12 13 14 15 16 17 18 19 20 21 22 23" at bounding box center [621, 335] width 18 height 16
type input "16:00"
drag, startPoint x: 635, startPoint y: 330, endPoint x: 640, endPoint y: 321, distance: 10.4
click at [635, 330] on select "00 01 02 03 04 05 06 07 08 09 10 11 12 13 14 15 16 17 18 19 20 21 22 23 24 25 2…" at bounding box center [642, 335] width 18 height 16
select select "50"
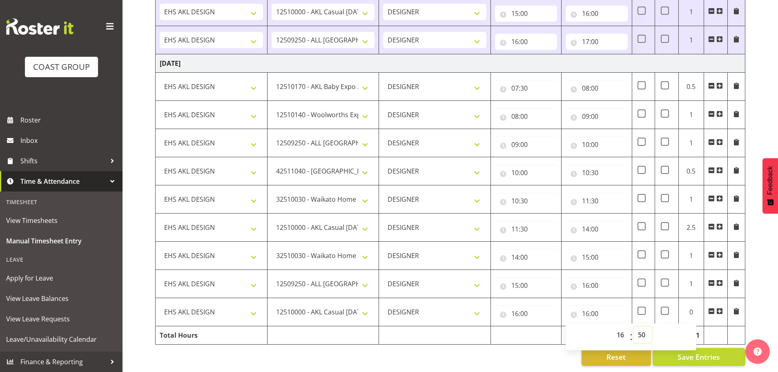
click at [633, 327] on select "00 01 02 03 04 05 06 07 08 09 10 11 12 13 14 15 16 17 18 19 20 21 22 23 24 25 2…" at bounding box center [642, 335] width 18 height 16
type input "16:50"
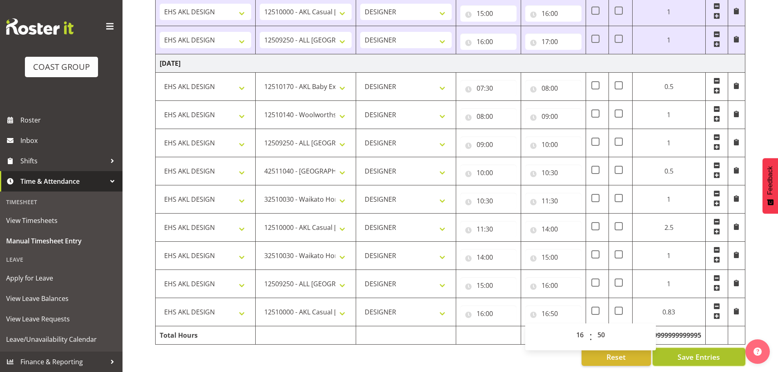
click at [689, 351] on span "Save Entries" at bounding box center [698, 356] width 42 height 11
